Goal: Find specific page/section: Find specific page/section

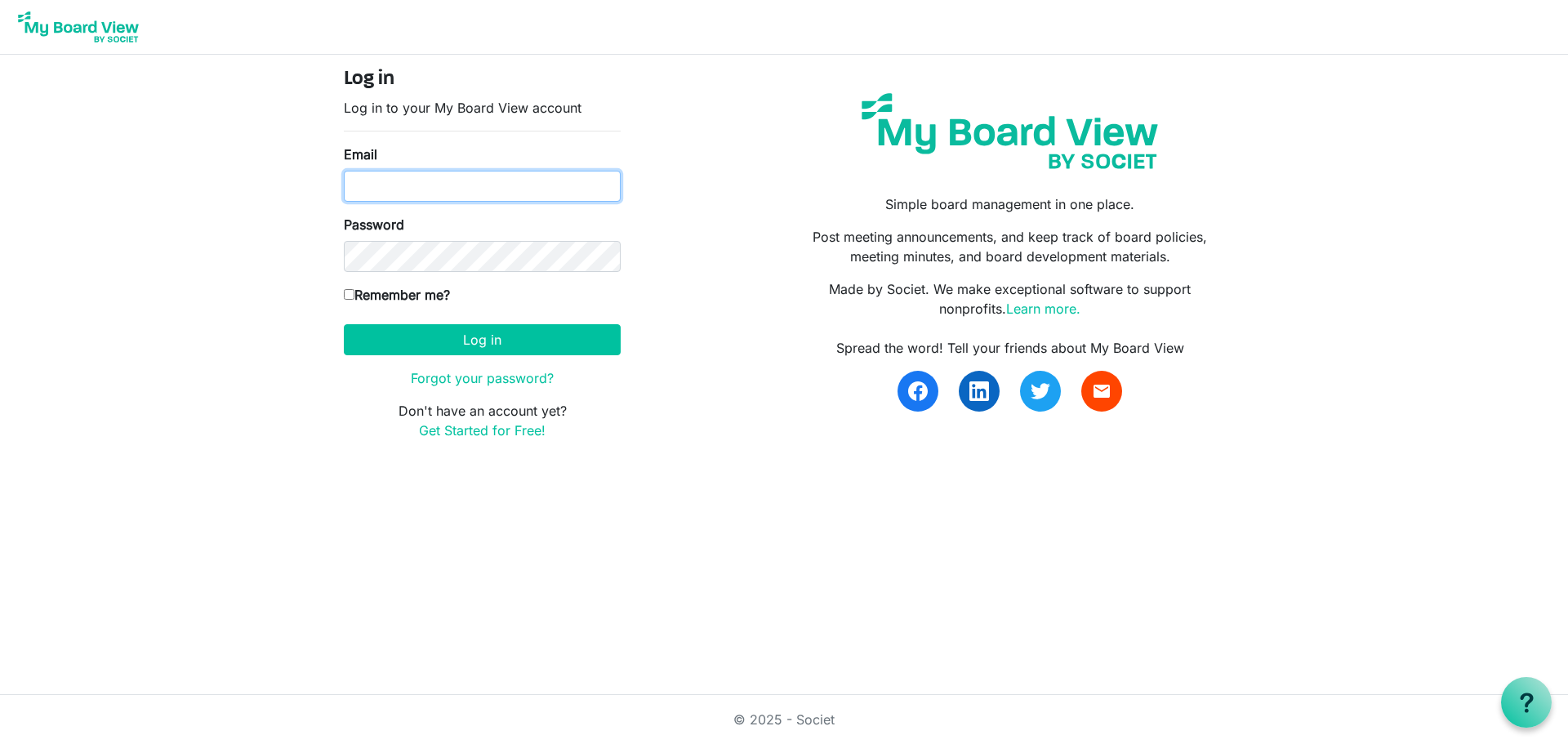
type input "aparrott@mentorkidsusa.org"
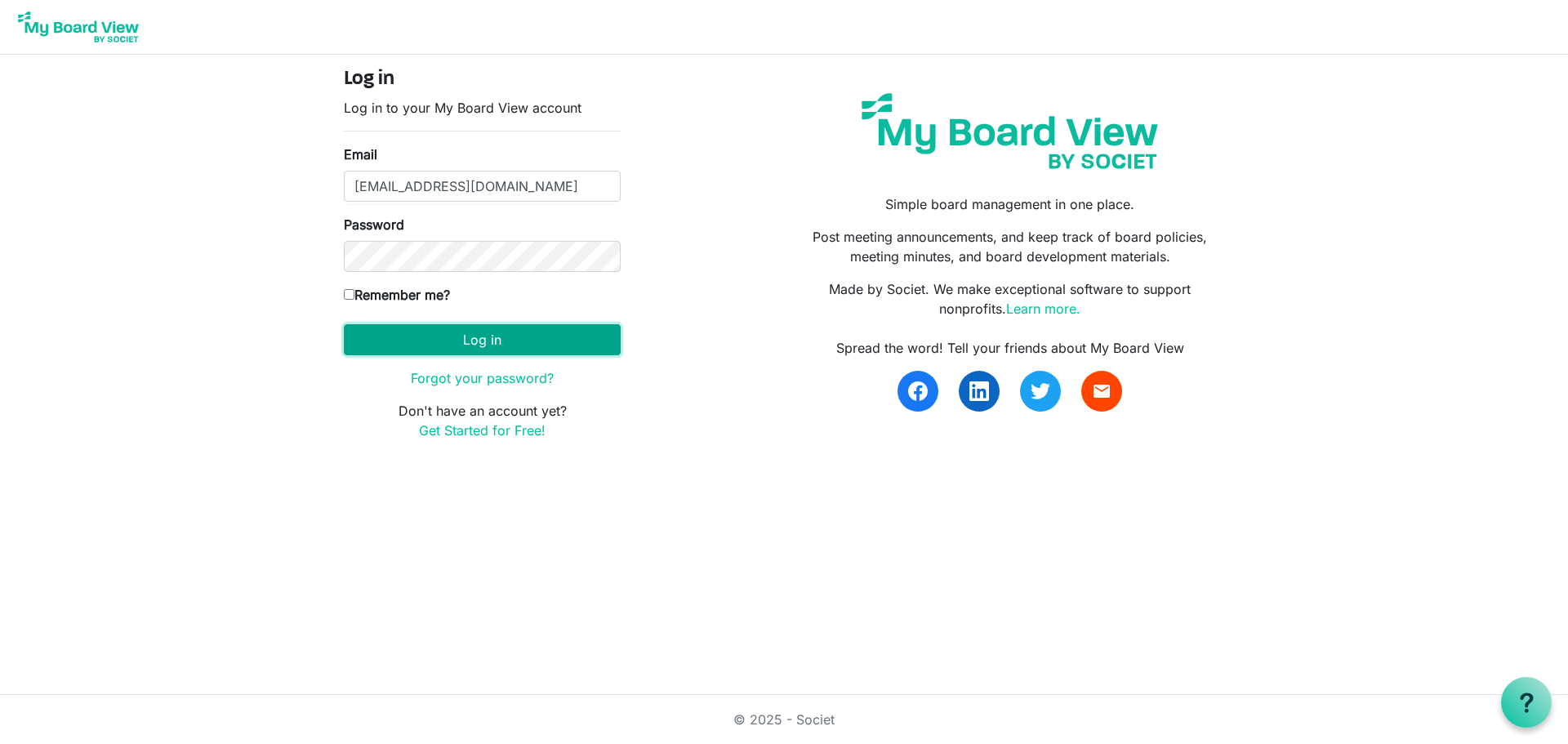
click at [537, 345] on button "Log in" at bounding box center [482, 339] width 277 height 31
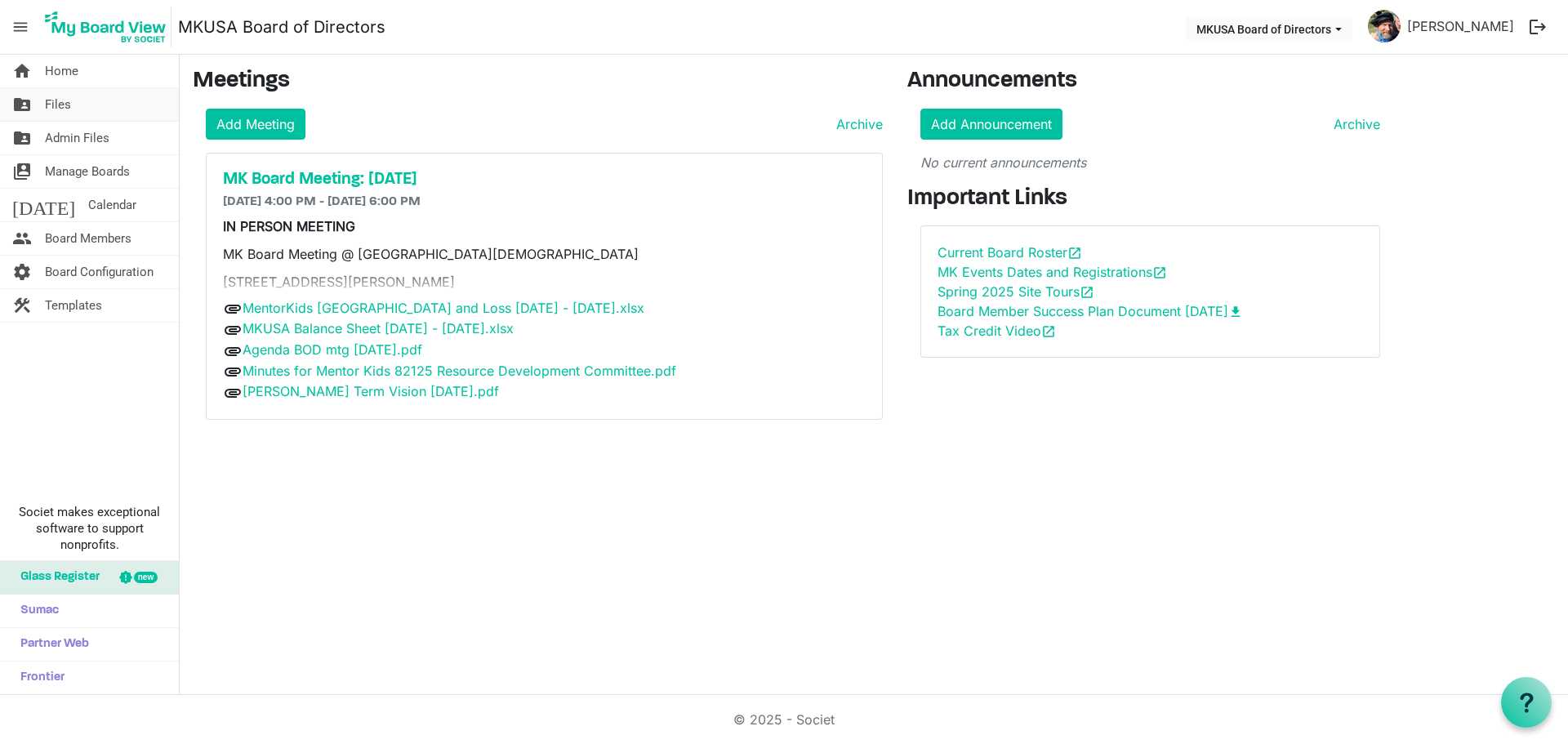
click at [75, 115] on link "folder_shared Files" at bounding box center [90, 104] width 179 height 32
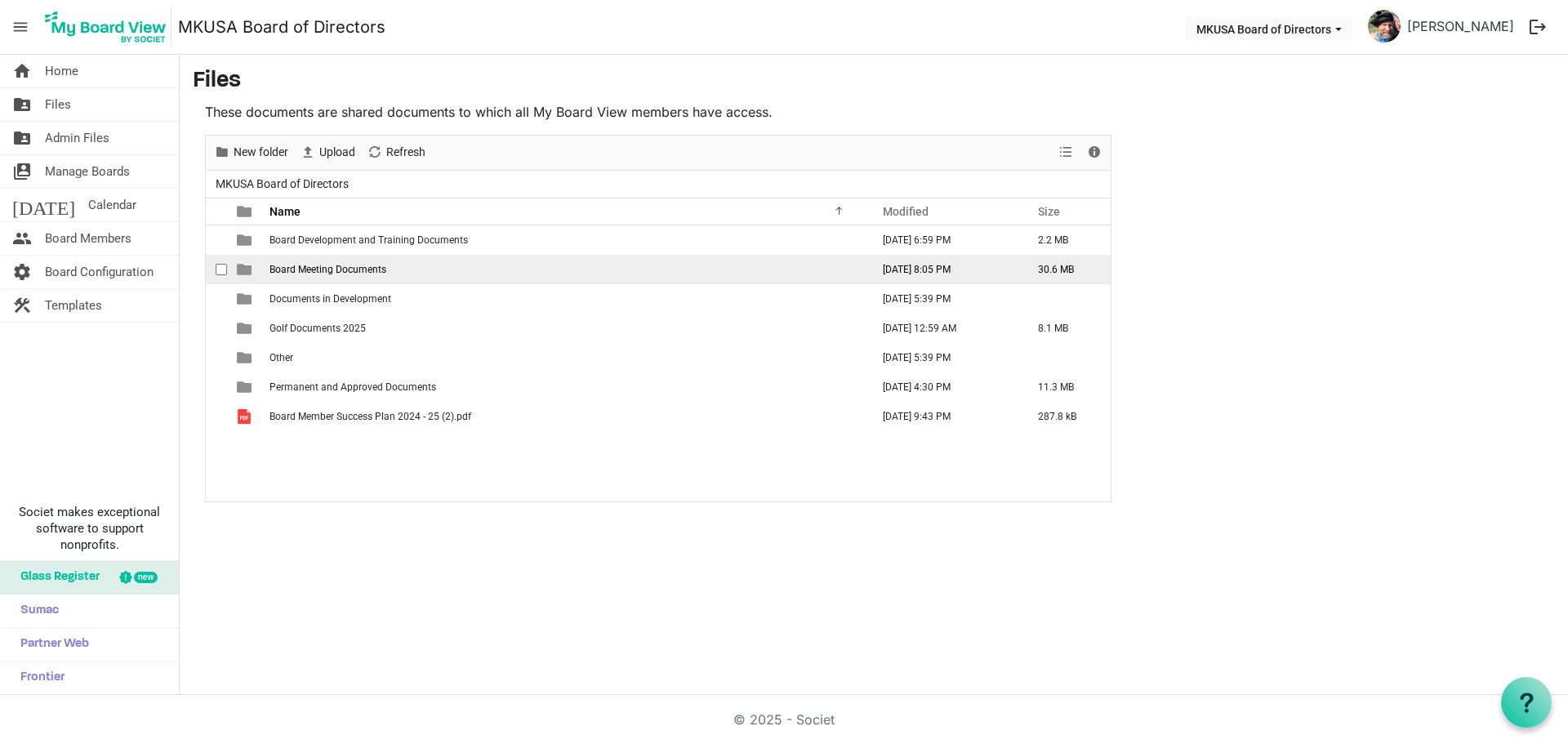
click at [305, 268] on span "Board Meeting Documents" at bounding box center [327, 268] width 117 height 11
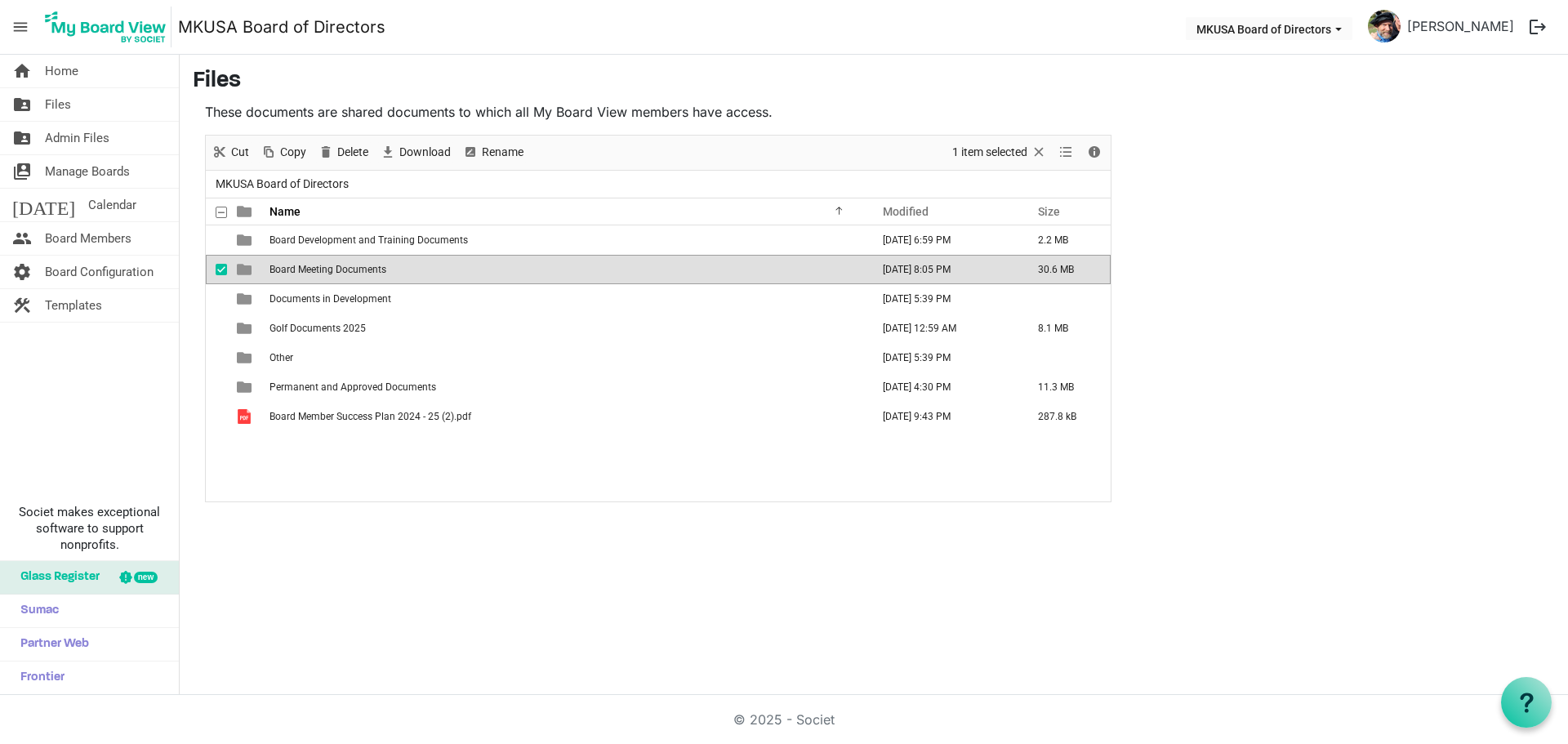
click at [305, 268] on span "Board Meeting Documents" at bounding box center [327, 268] width 117 height 11
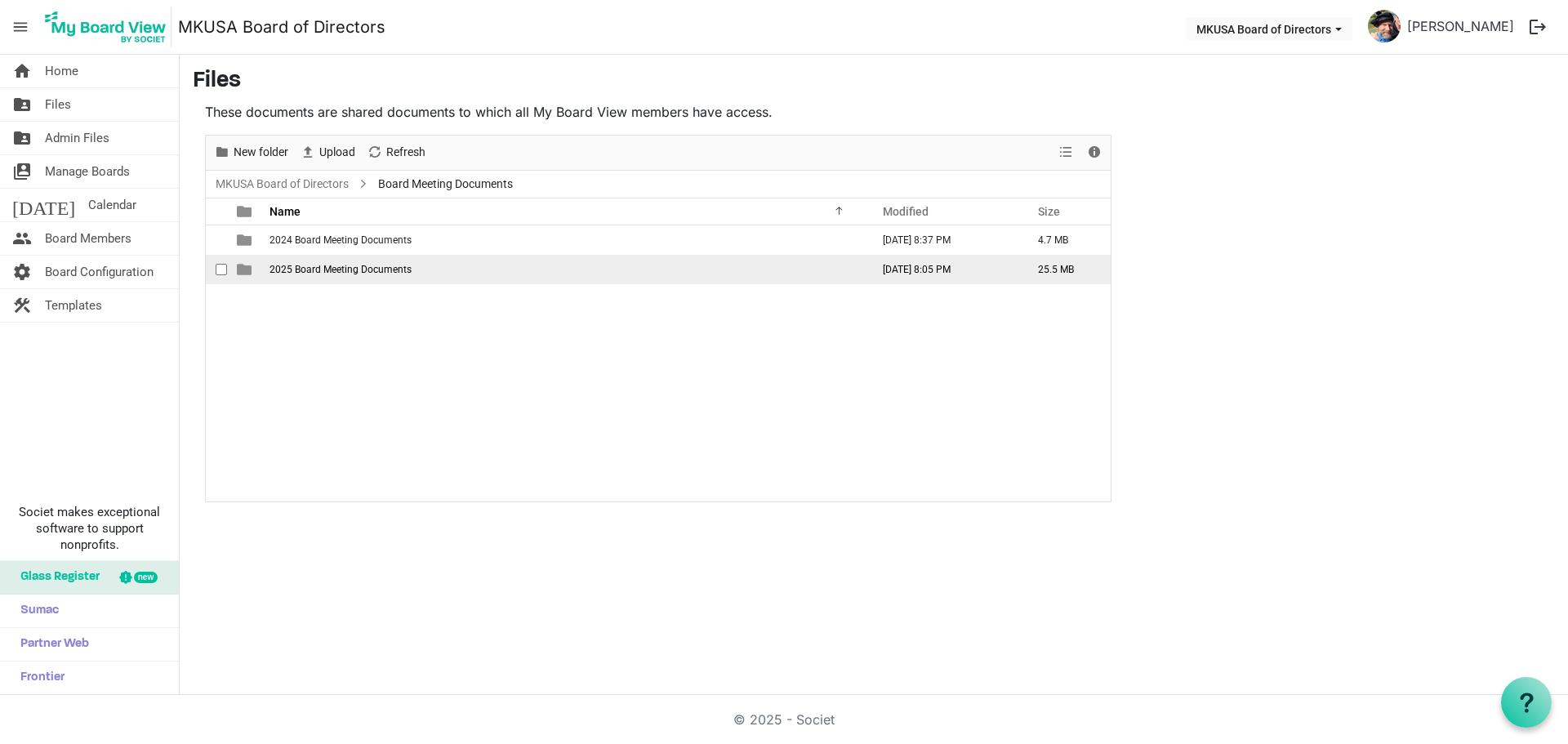
click at [317, 271] on span "2025 Board Meeting Documents" at bounding box center [340, 268] width 142 height 11
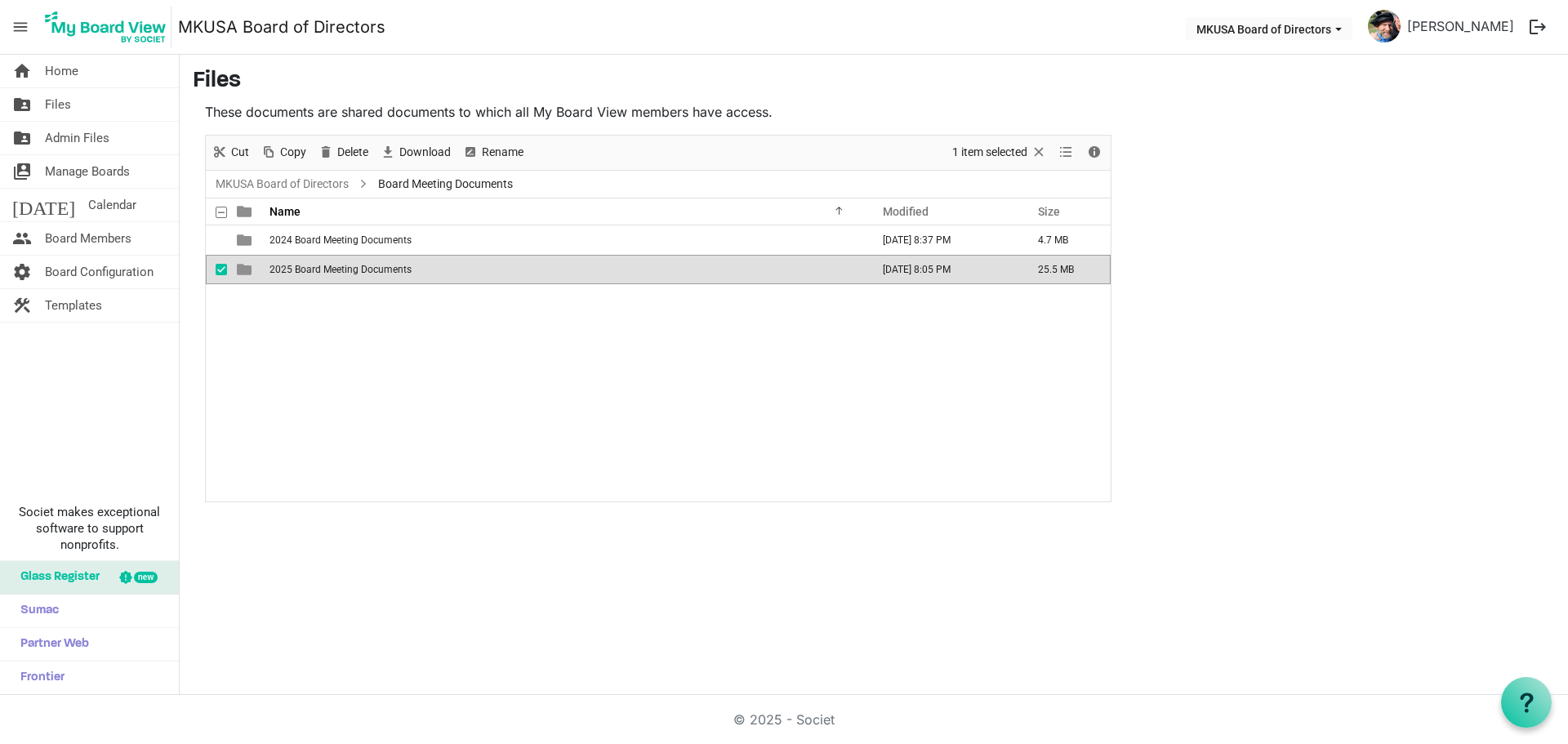
click at [317, 271] on span "2025 Board Meeting Documents" at bounding box center [340, 268] width 142 height 11
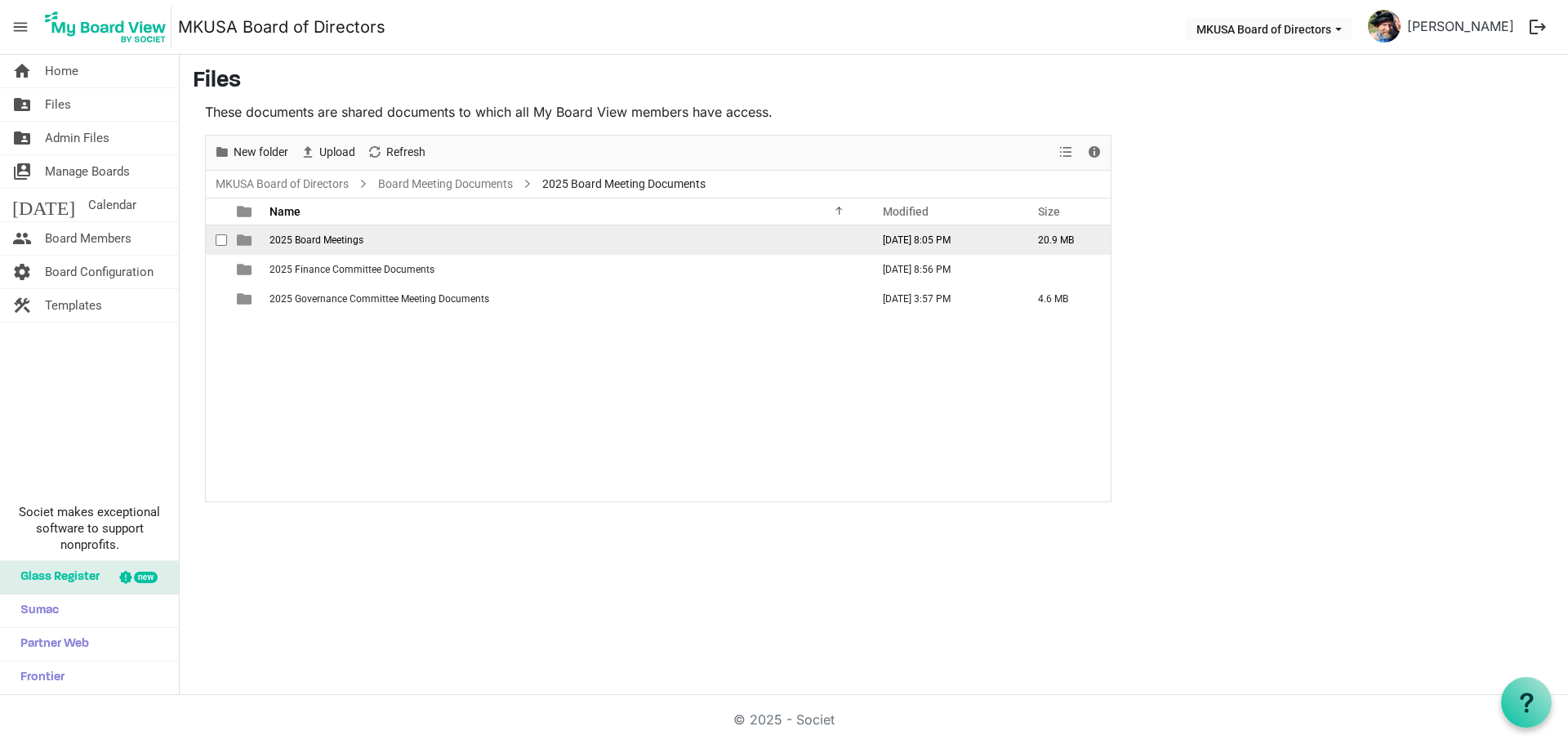
click at [314, 238] on span "2025 Board Meetings" at bounding box center [316, 239] width 94 height 11
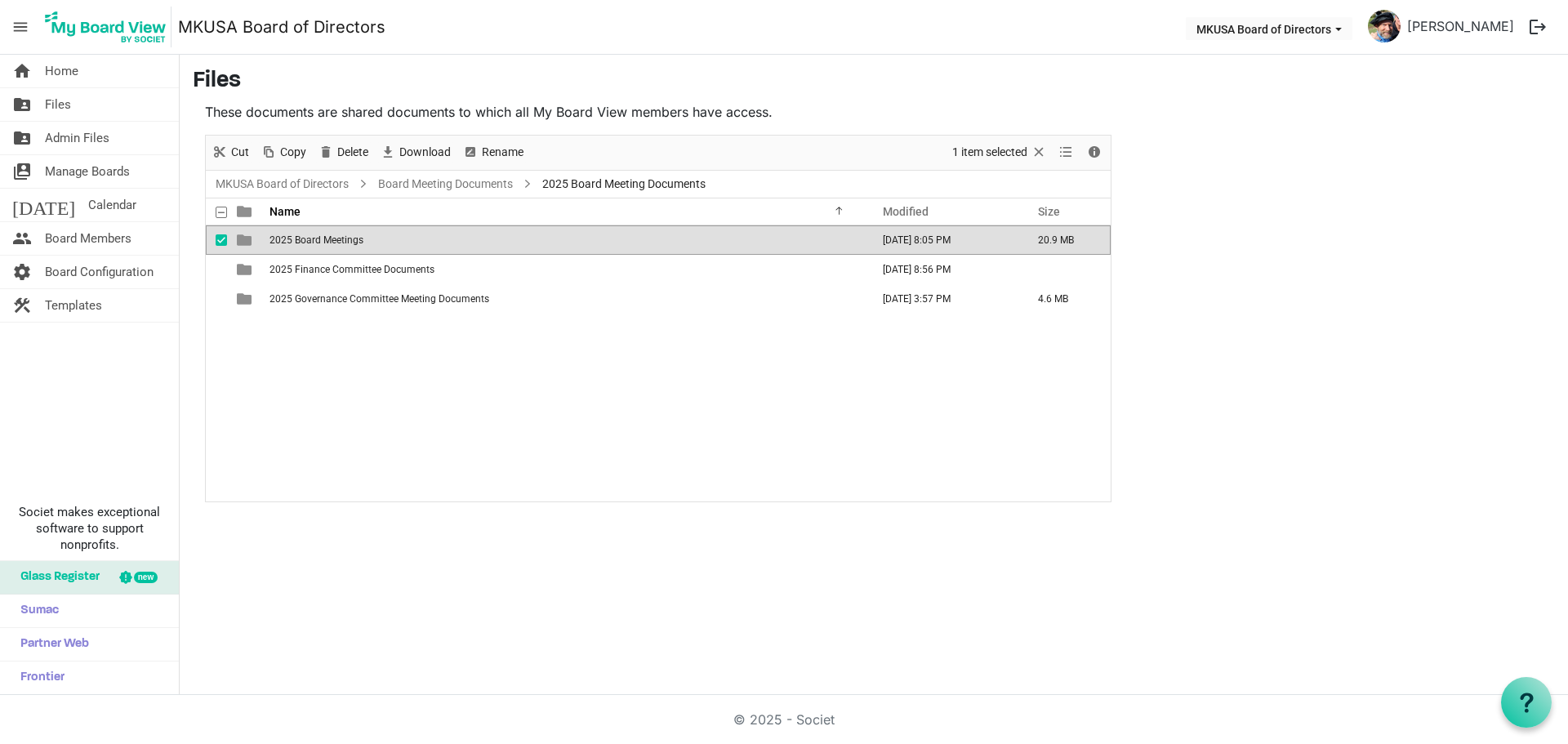
click at [314, 238] on span "2025 Board Meetings" at bounding box center [316, 239] width 94 height 11
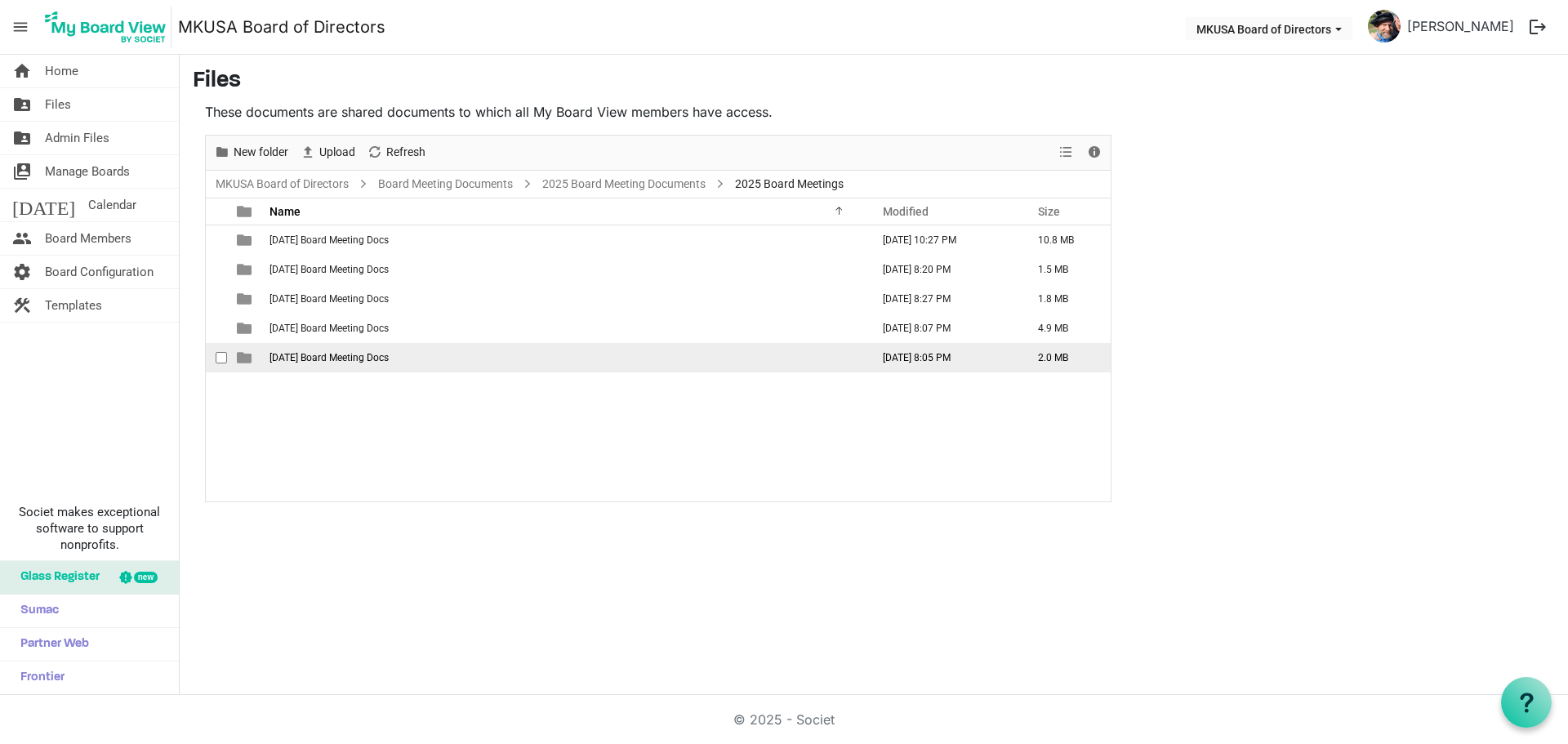
click at [302, 356] on span "9-16-25 Board Meeting Docs" at bounding box center [329, 357] width 119 height 11
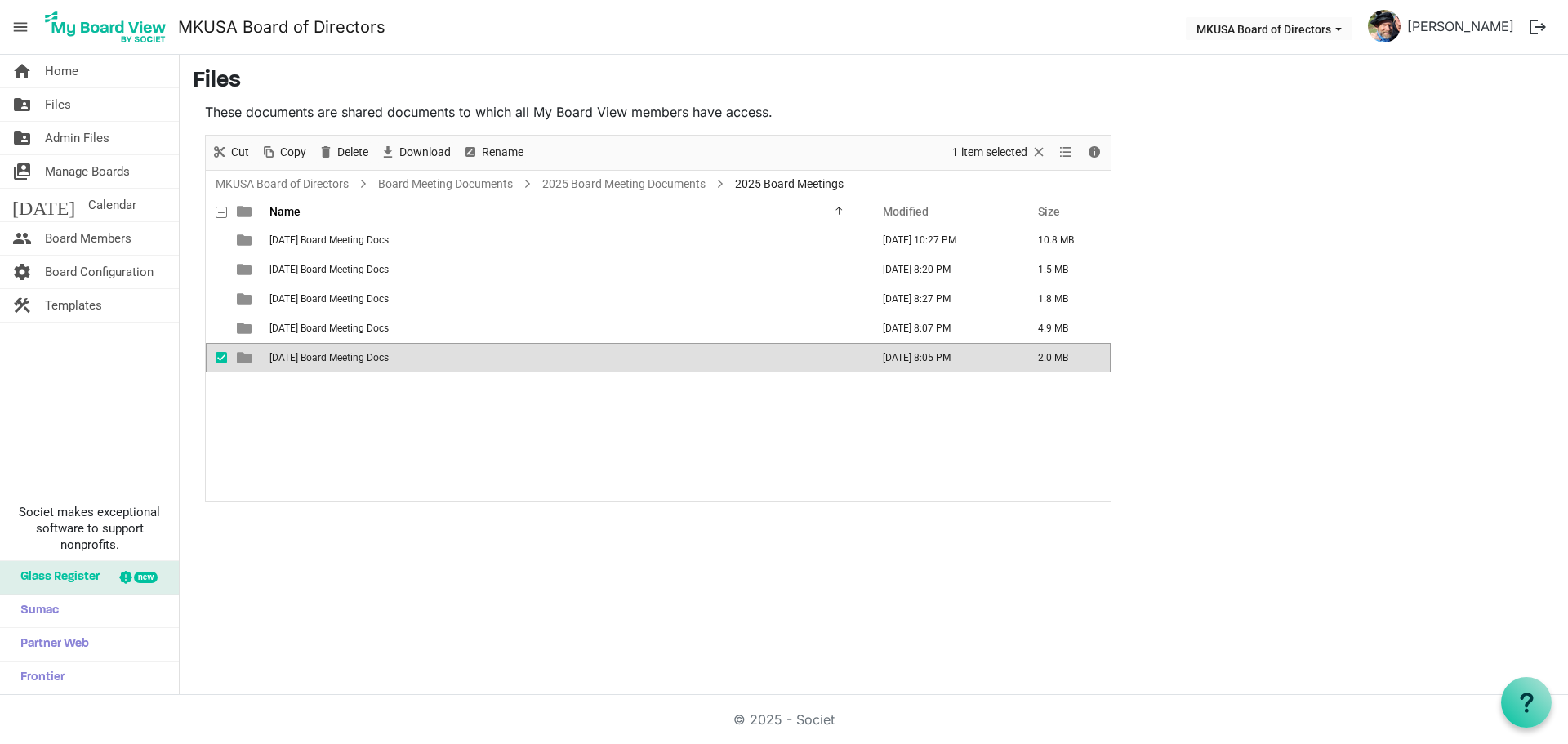
click at [302, 356] on span "9-16-25 Board Meeting Docs" at bounding box center [329, 357] width 119 height 11
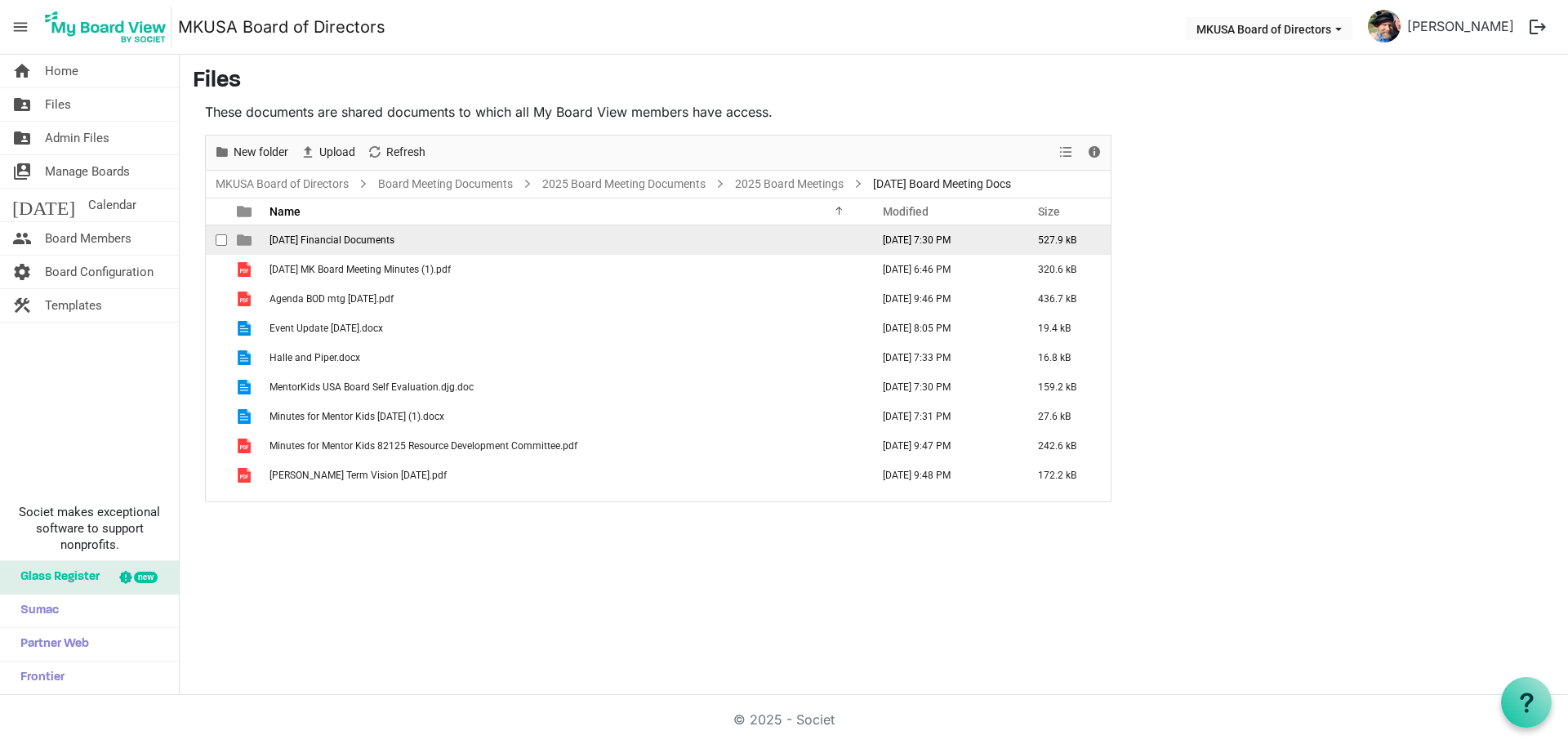
click at [303, 243] on span "9-16-25 Financial Documents" at bounding box center [332, 239] width 125 height 11
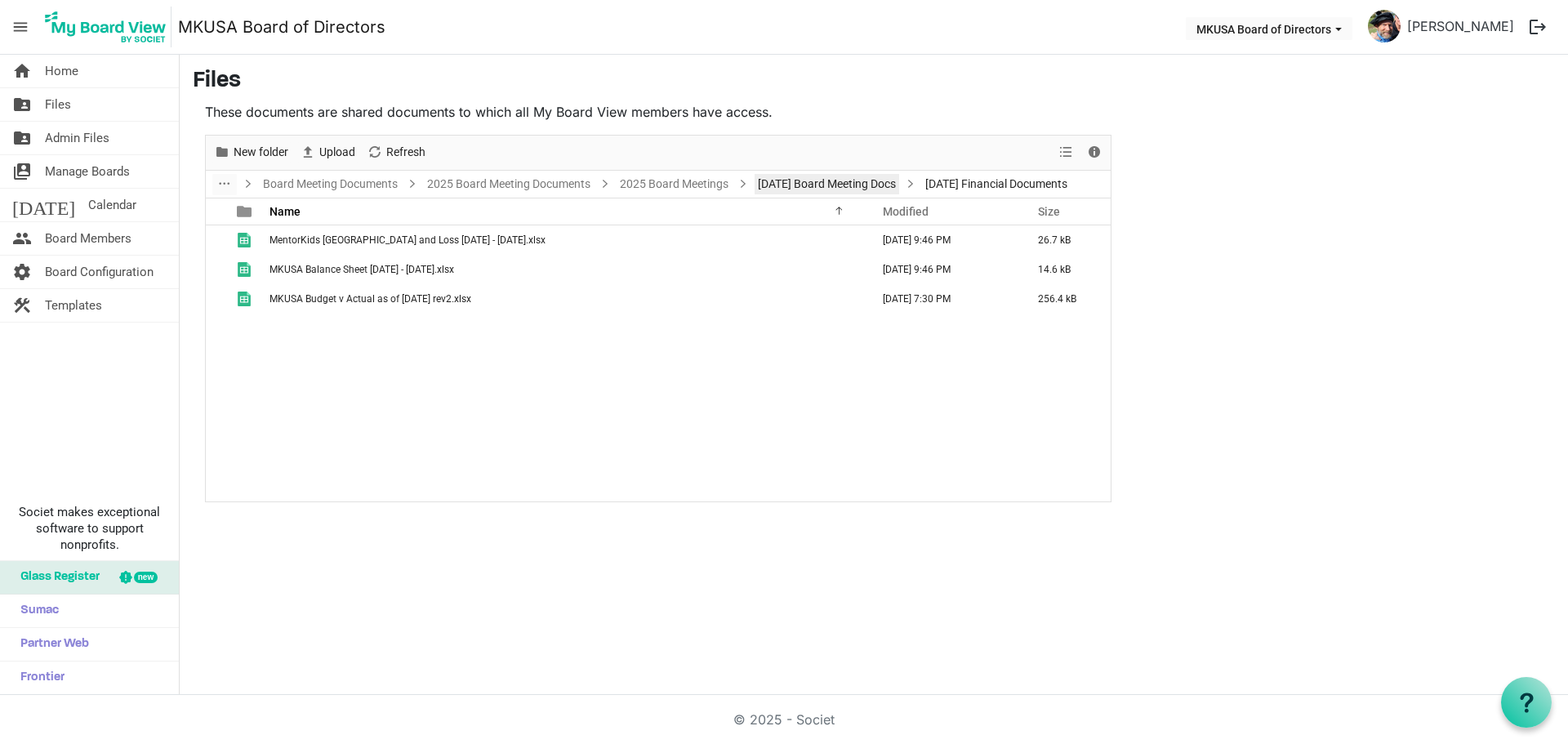
click at [832, 186] on link "9-16-25 Board Meeting Docs" at bounding box center [827, 184] width 145 height 20
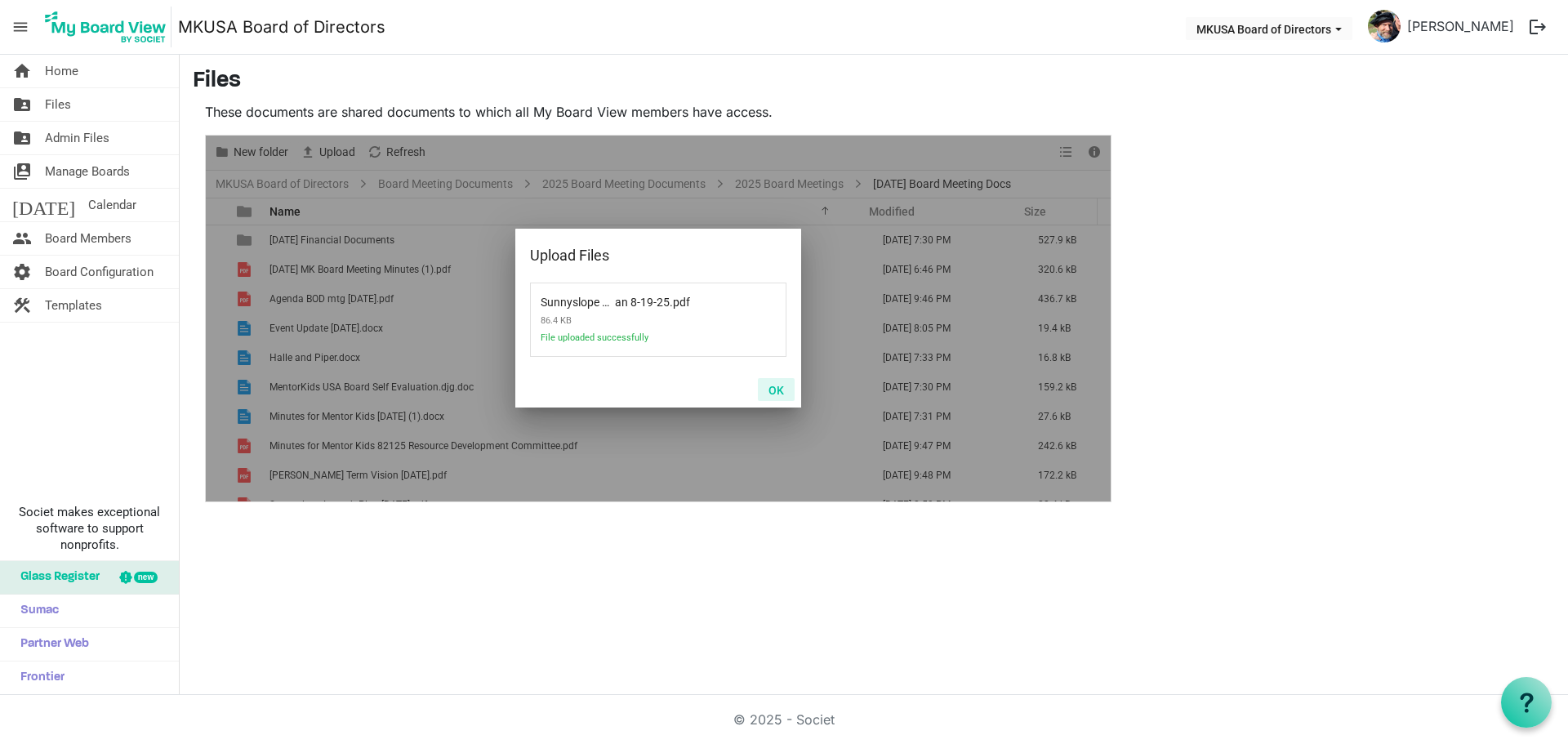
click at [774, 389] on button "OK" at bounding box center [776, 389] width 37 height 23
click at [775, 387] on button "OK" at bounding box center [776, 389] width 37 height 23
click at [772, 388] on button "OK" at bounding box center [776, 389] width 37 height 23
click at [774, 389] on button "OK" at bounding box center [776, 389] width 37 height 23
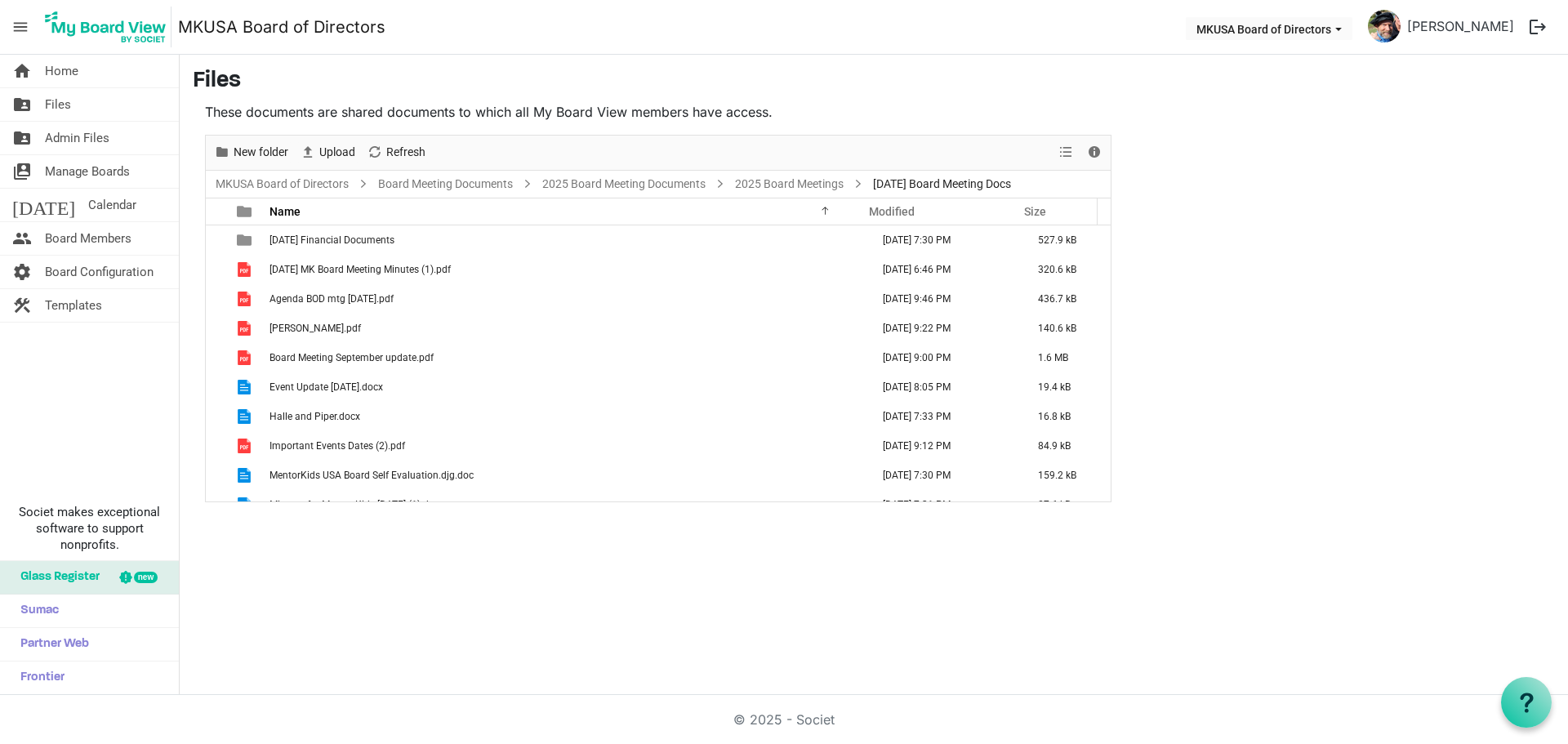
click at [1429, 233] on main "Files These documents are shared documents to which all My Board View members h…" at bounding box center [874, 285] width 1388 height 460
